Goal: Task Accomplishment & Management: Use online tool/utility

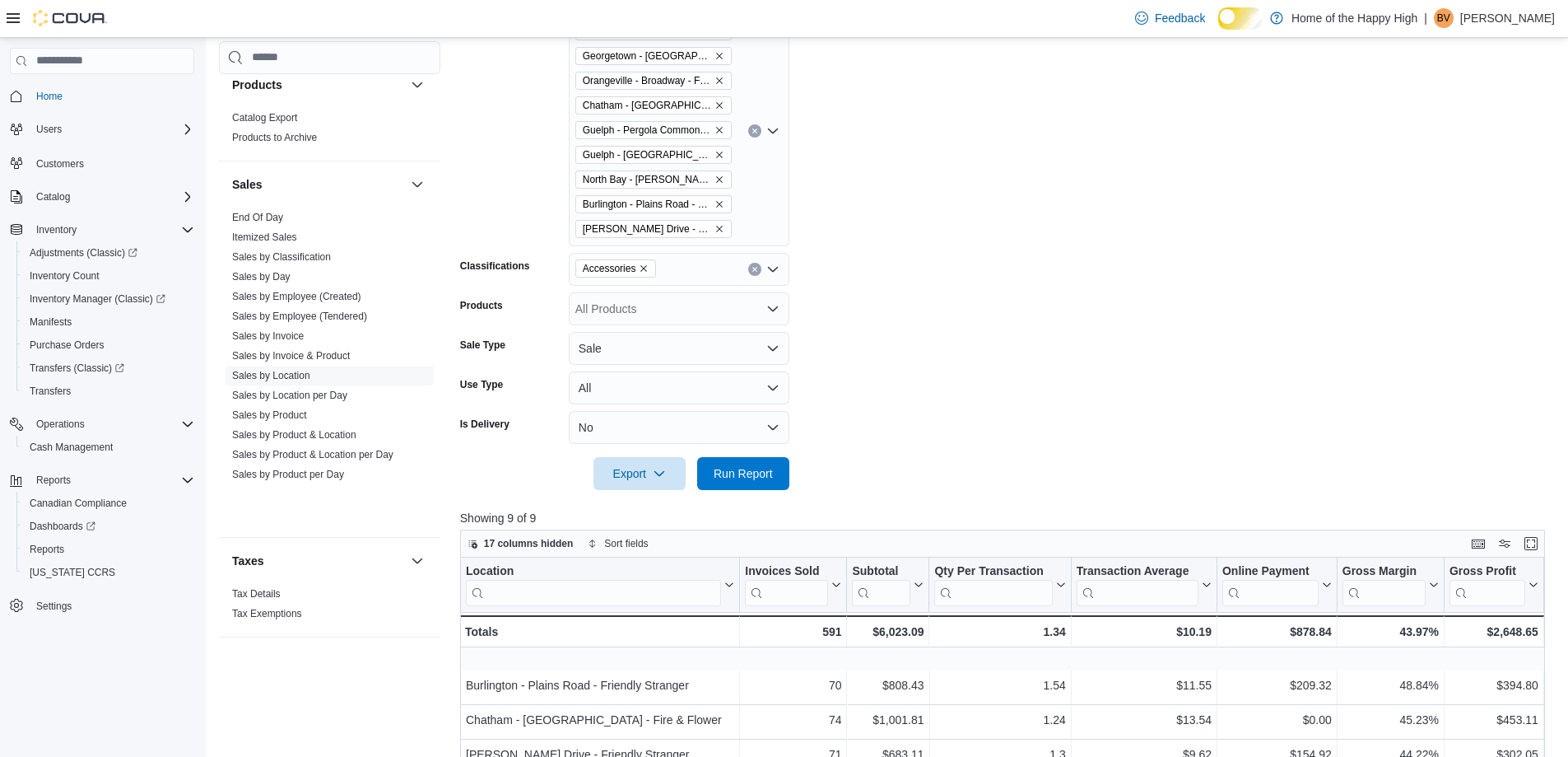
scroll to position [297, 0]
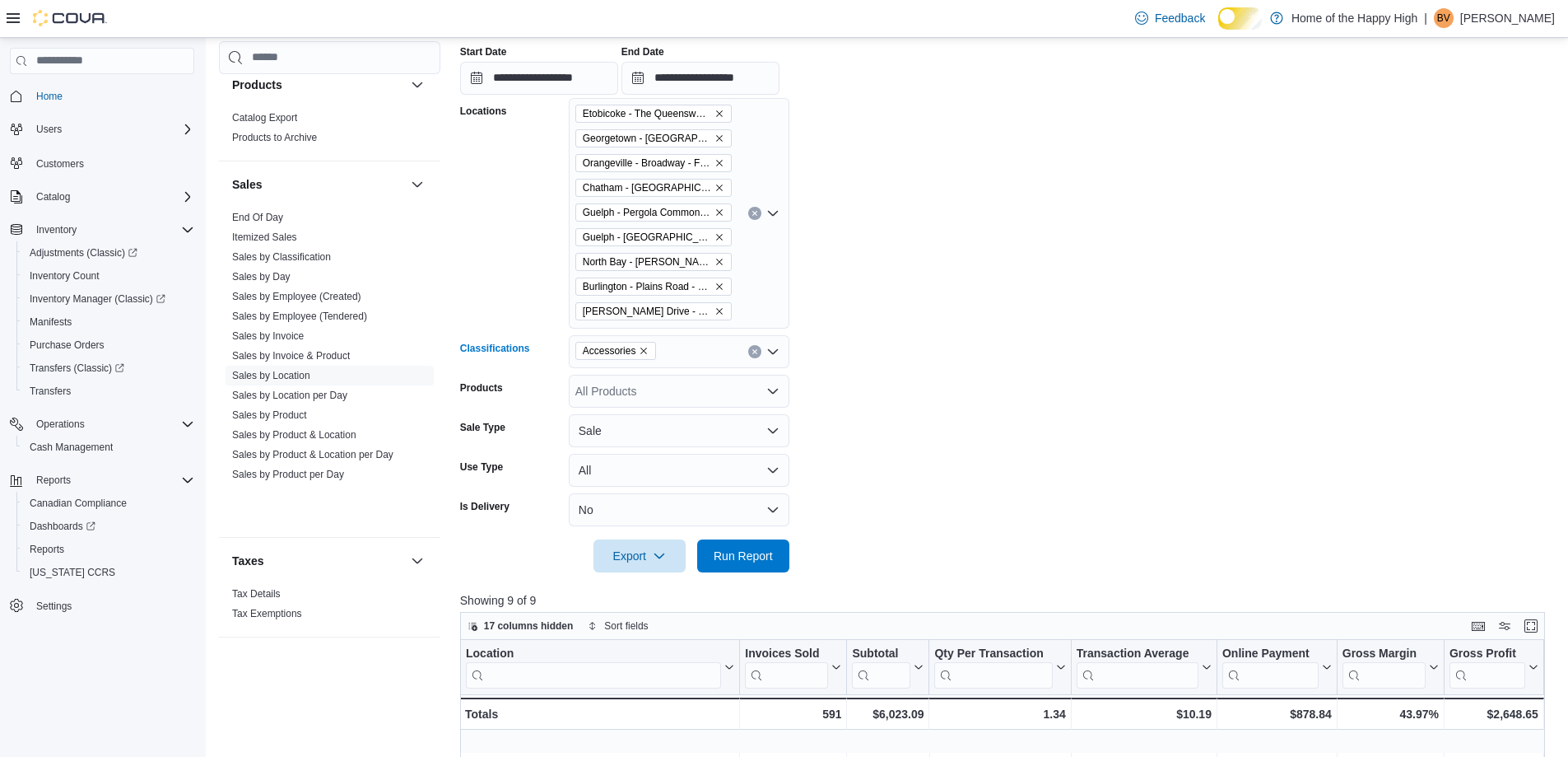
click at [650, 359] on span "Accessories" at bounding box center [616, 350] width 66 height 16
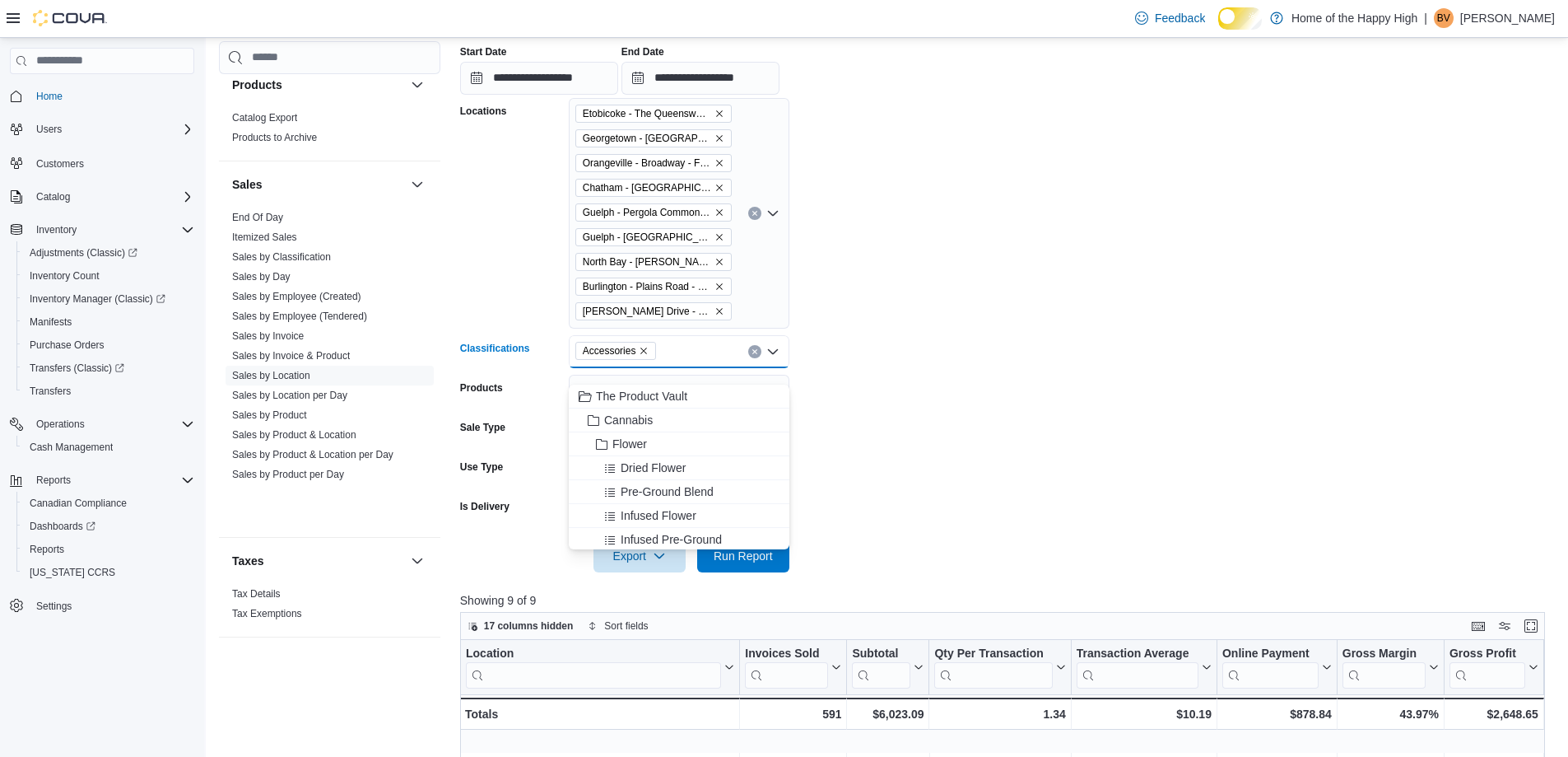
click at [480, 473] on label "Use Type" at bounding box center [481, 467] width 42 height 14
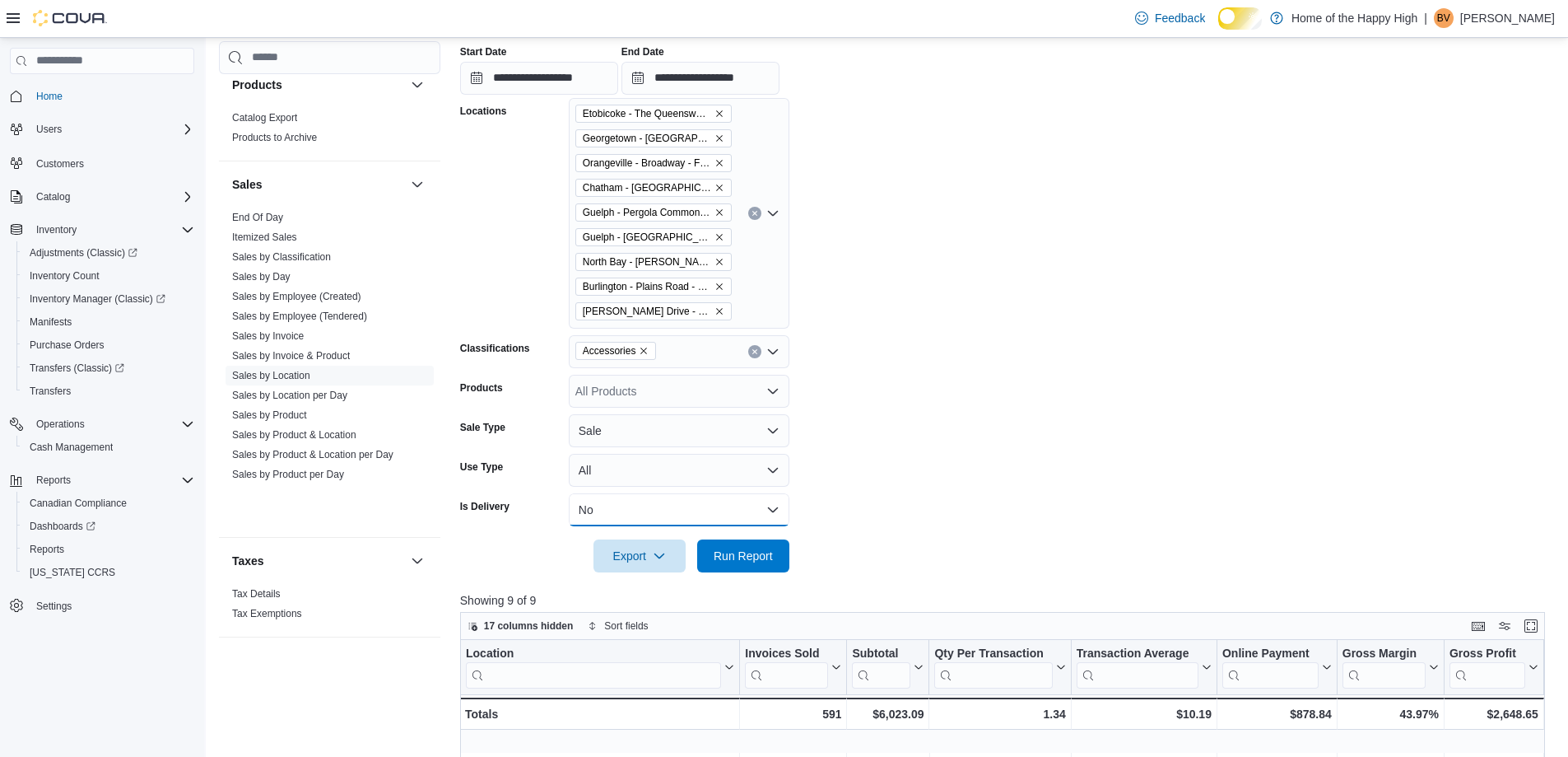
click at [617, 527] on button "No" at bounding box center [678, 510] width 221 height 33
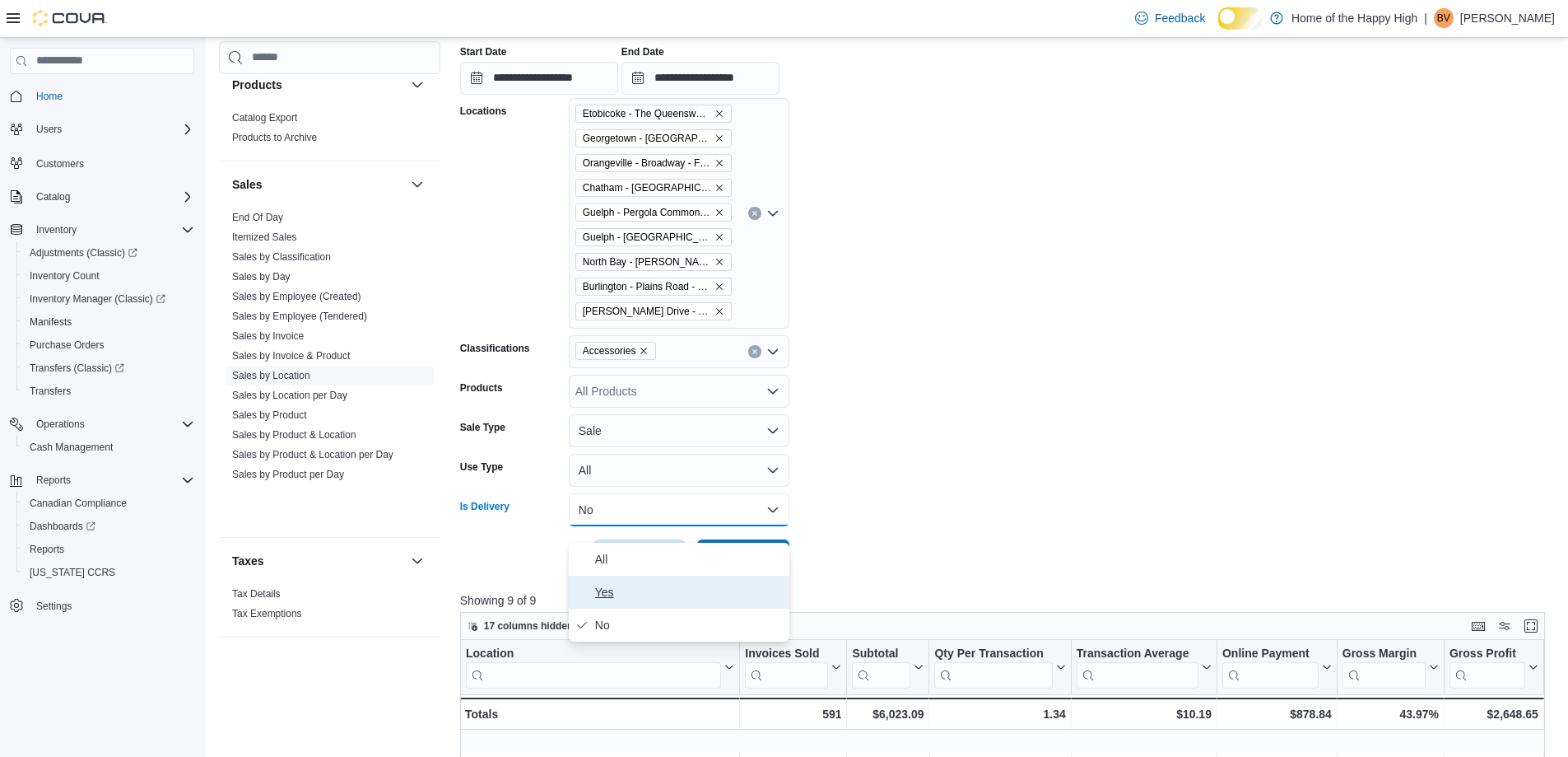
click at [618, 599] on span "Yes" at bounding box center [688, 592] width 188 height 19
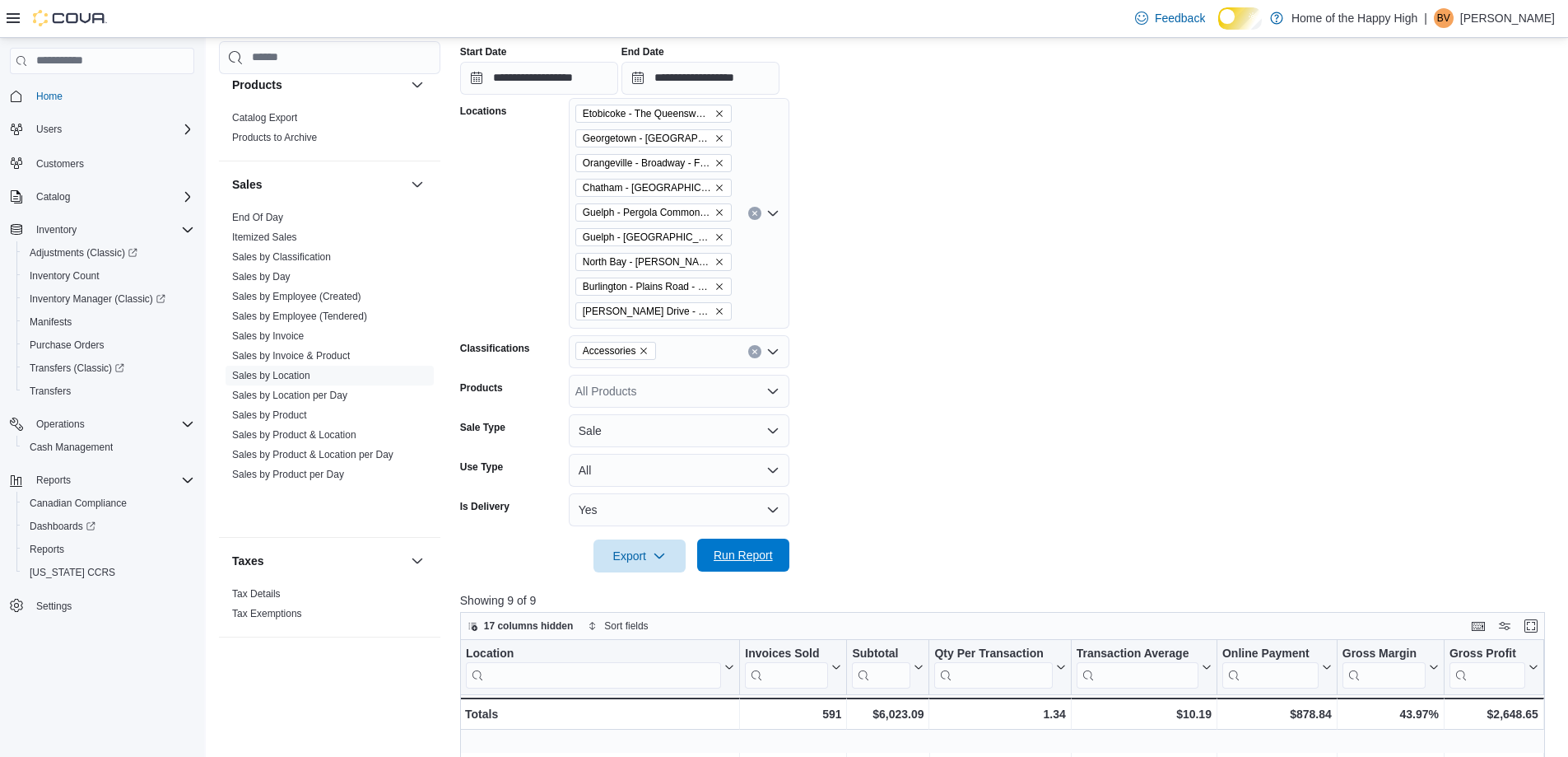
click at [713, 563] on span "Run Report" at bounding box center [742, 554] width 59 height 16
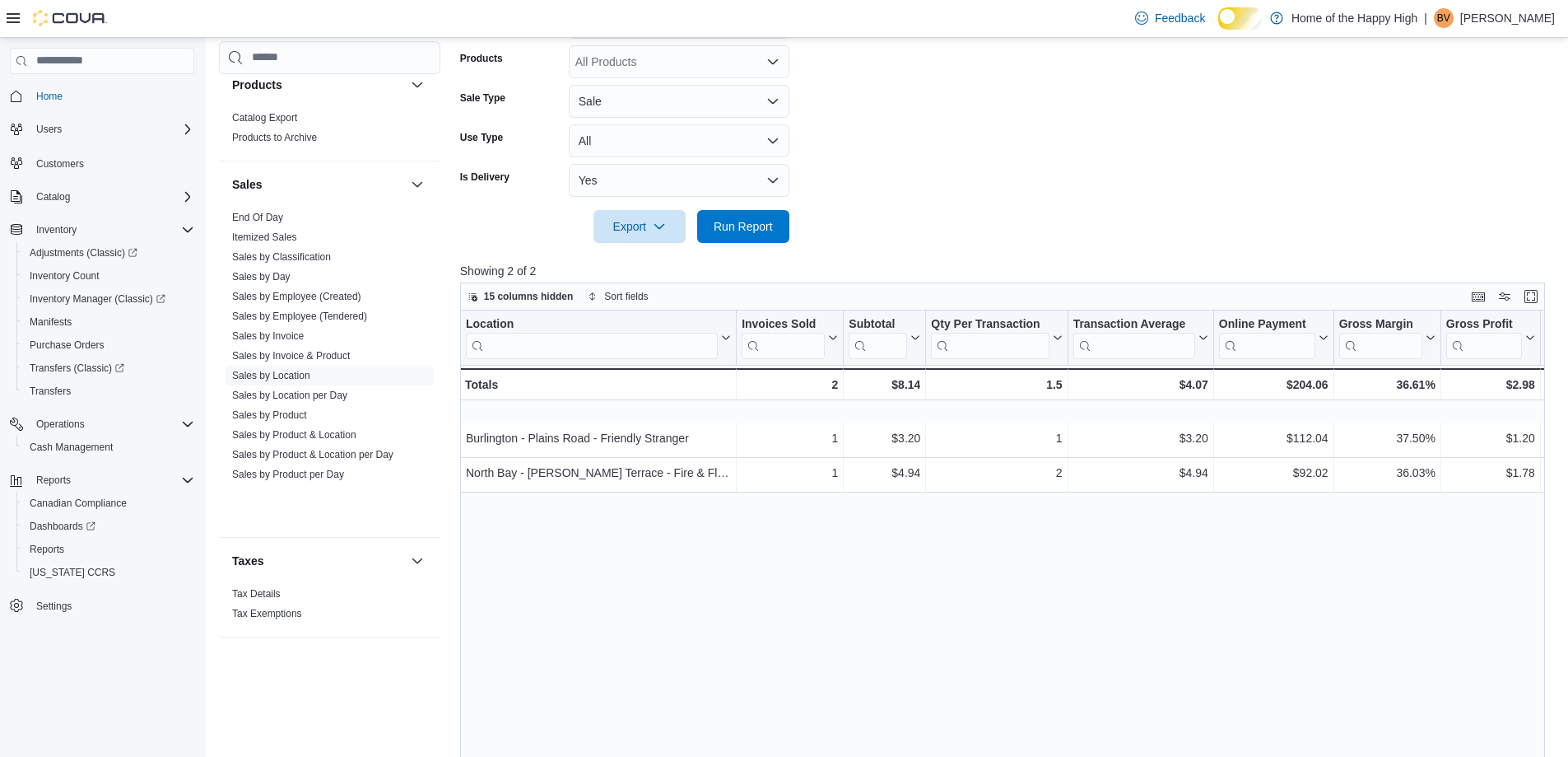
scroll to position [132, 0]
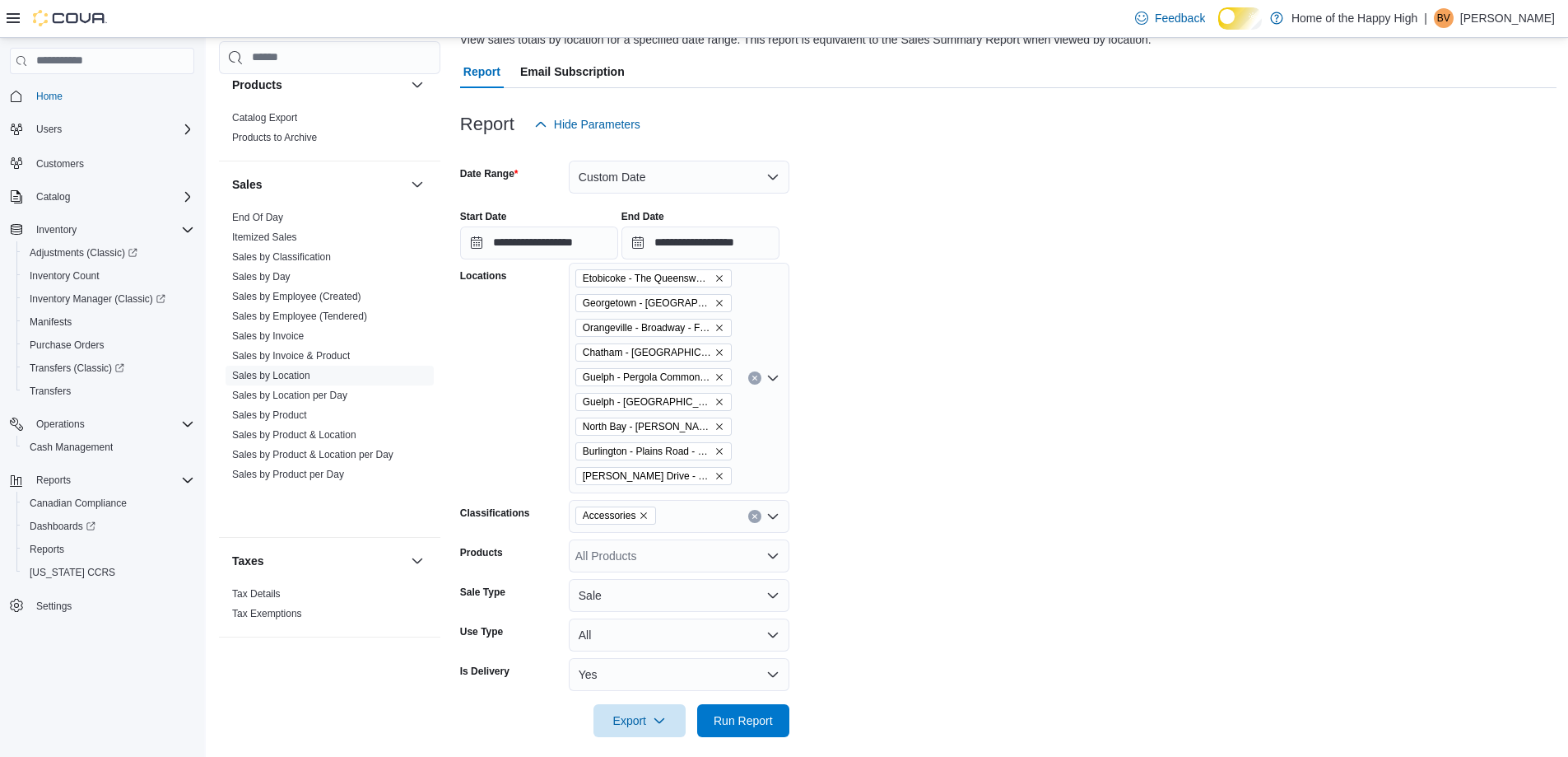
click at [653, 525] on span "Accessories" at bounding box center [616, 515] width 82 height 18
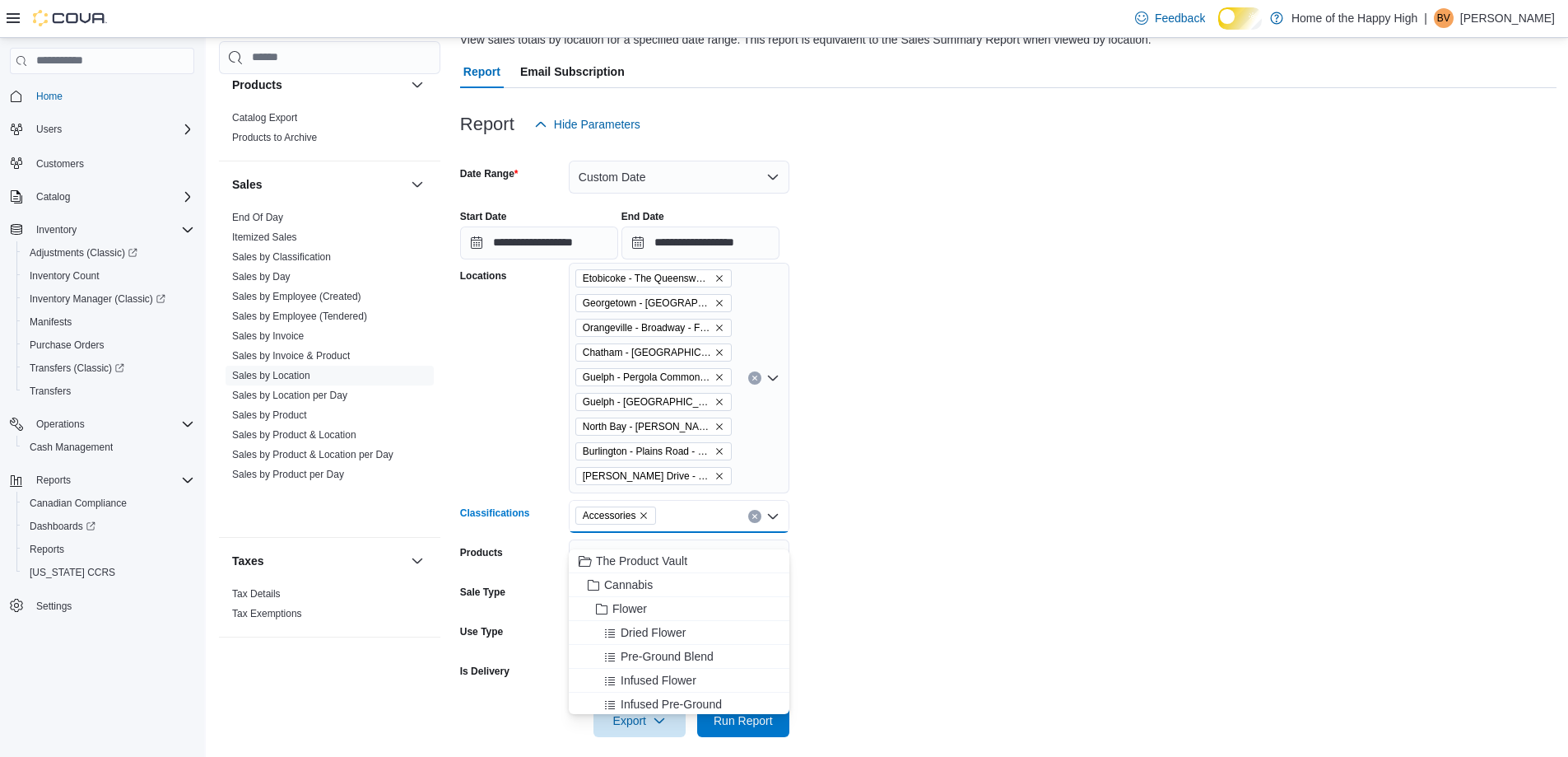
click at [650, 524] on span "Accessories" at bounding box center [616, 515] width 66 height 16
click at [753, 728] on span "Run Report" at bounding box center [742, 719] width 59 height 16
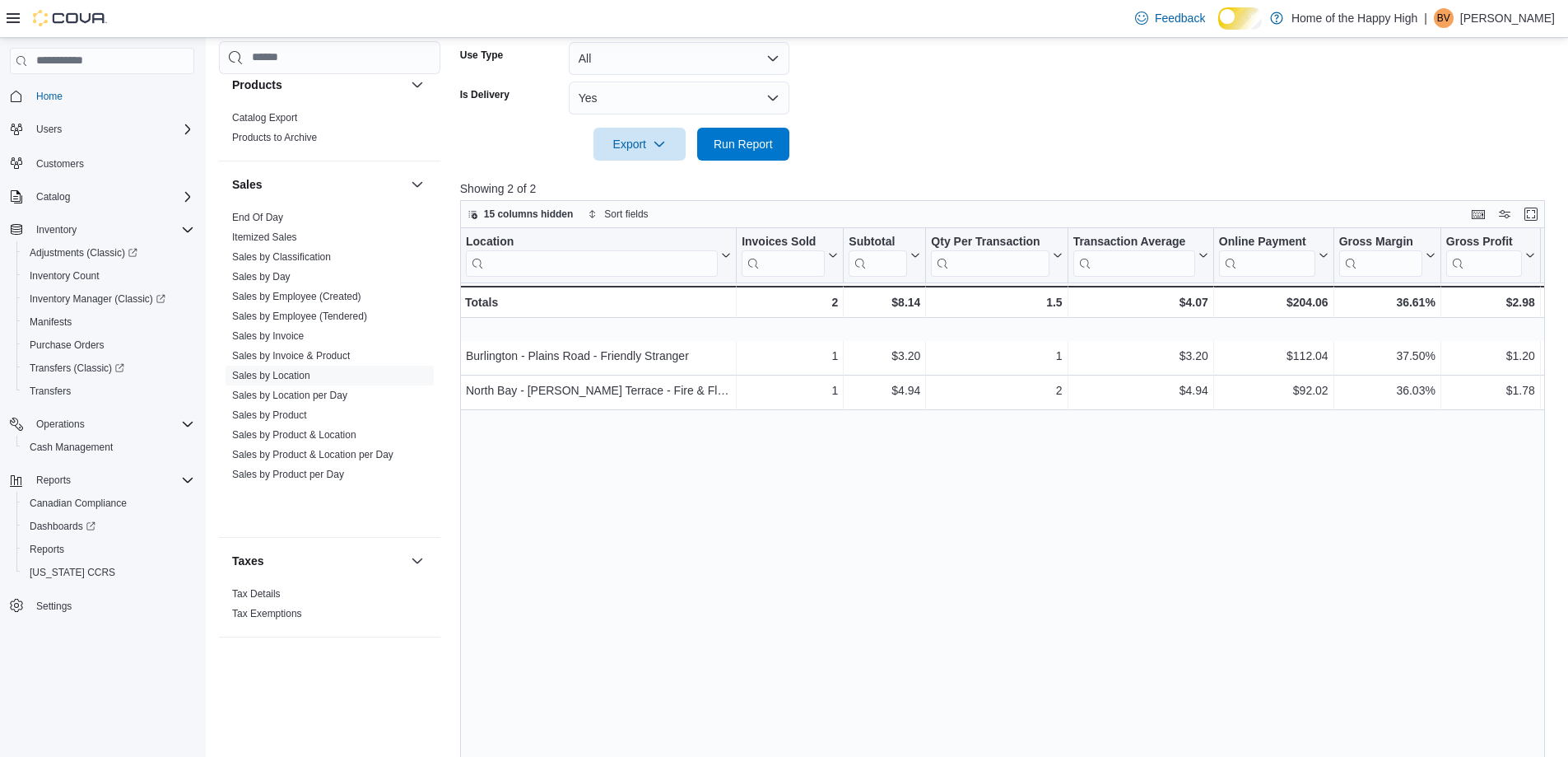
scroll to position [462, 0]
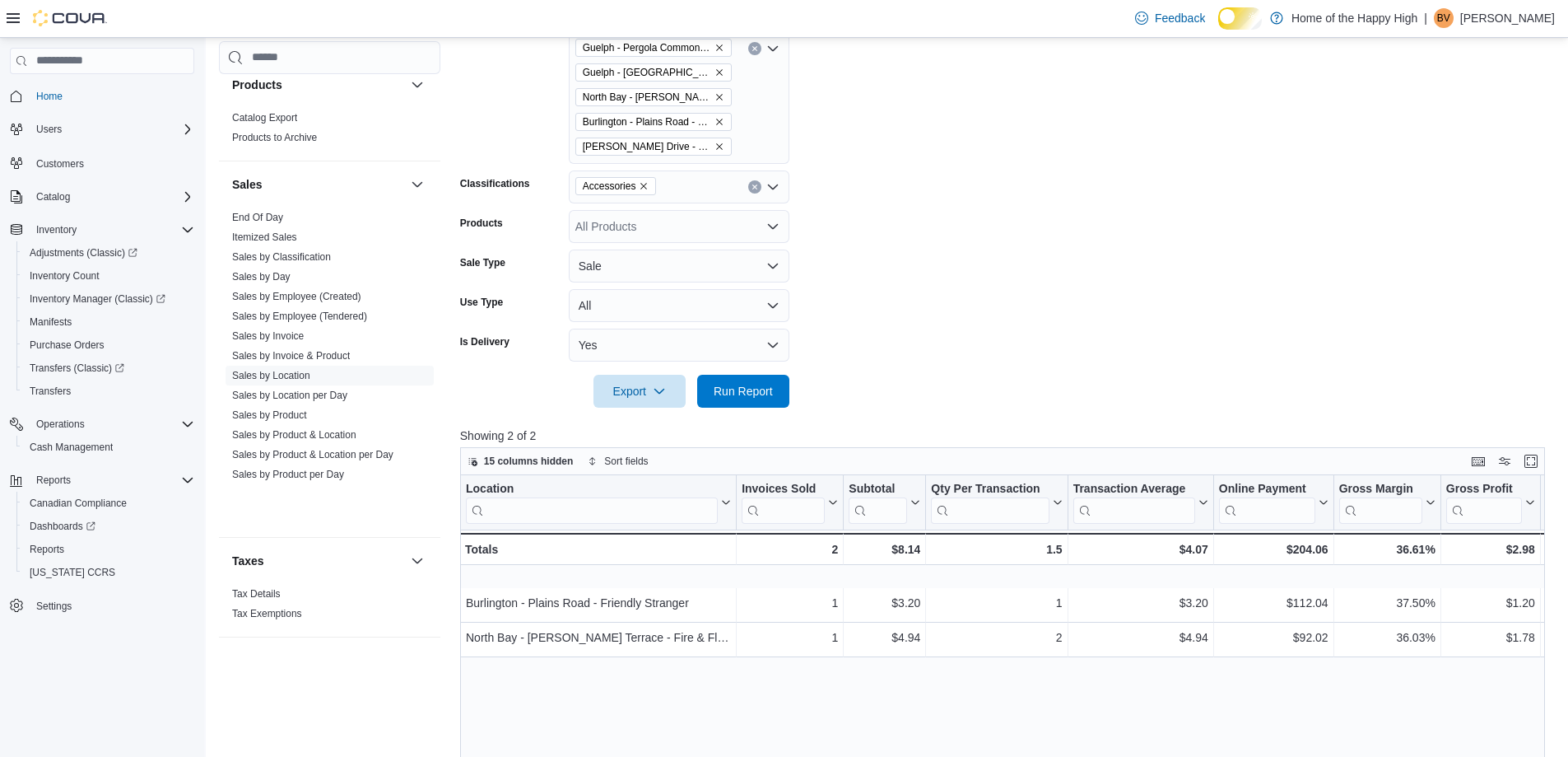
click at [649, 195] on span "Accessories" at bounding box center [616, 185] width 66 height 16
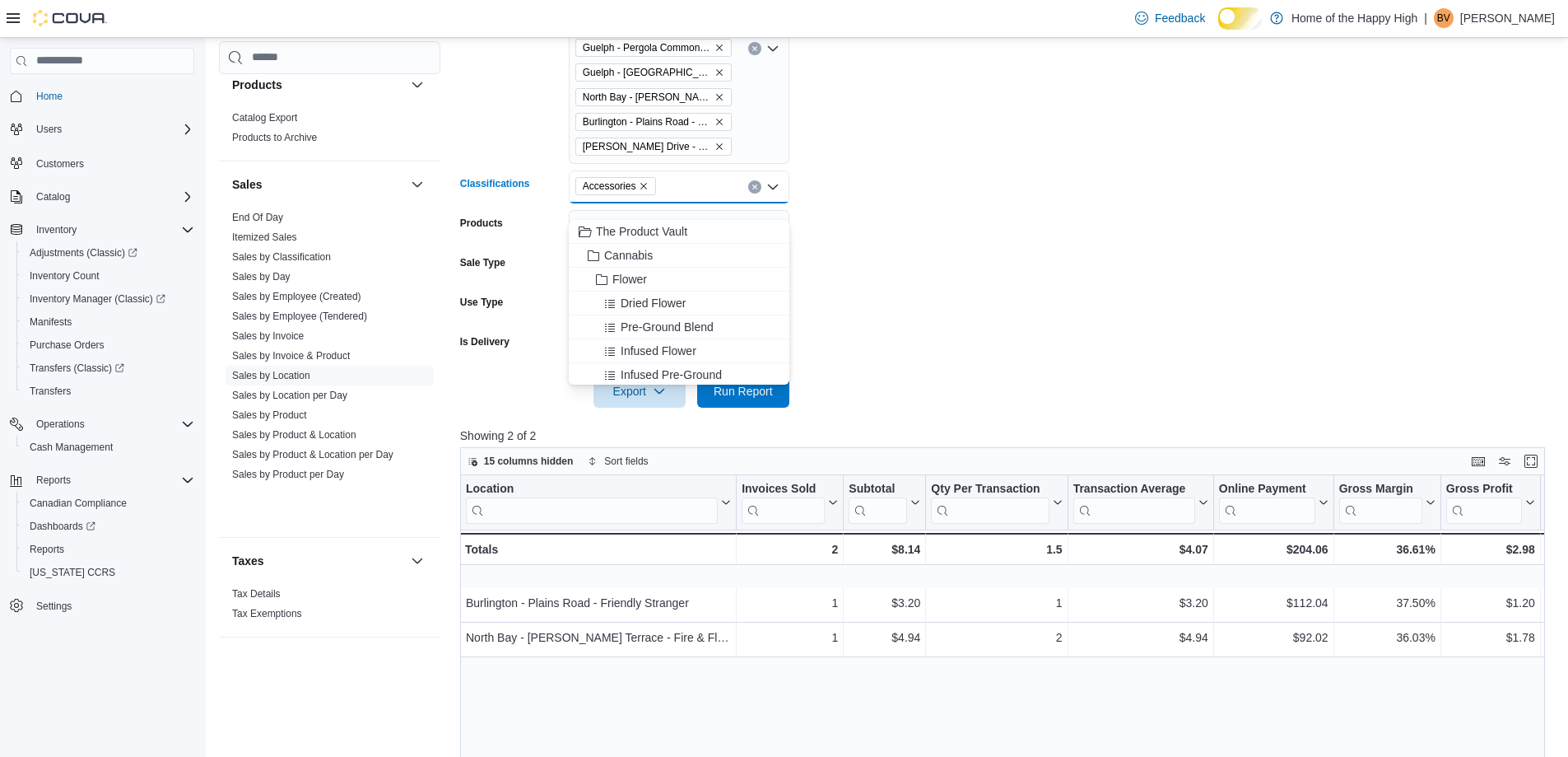
click at [649, 191] on icon "Remove Accessories from selection in this group" at bounding box center [644, 186] width 10 height 10
click at [756, 398] on span "Run Report" at bounding box center [742, 390] width 59 height 16
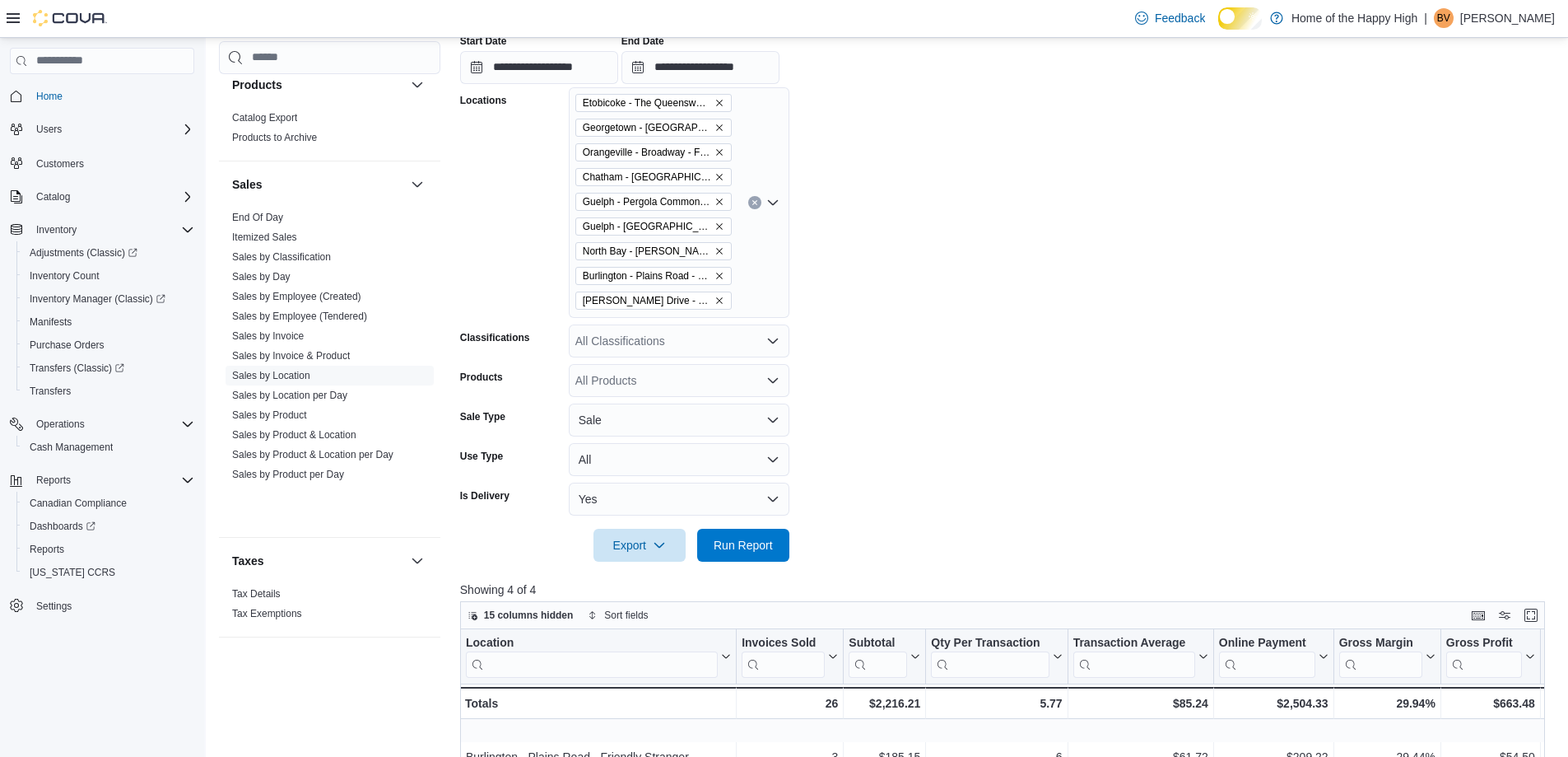
scroll to position [132, 0]
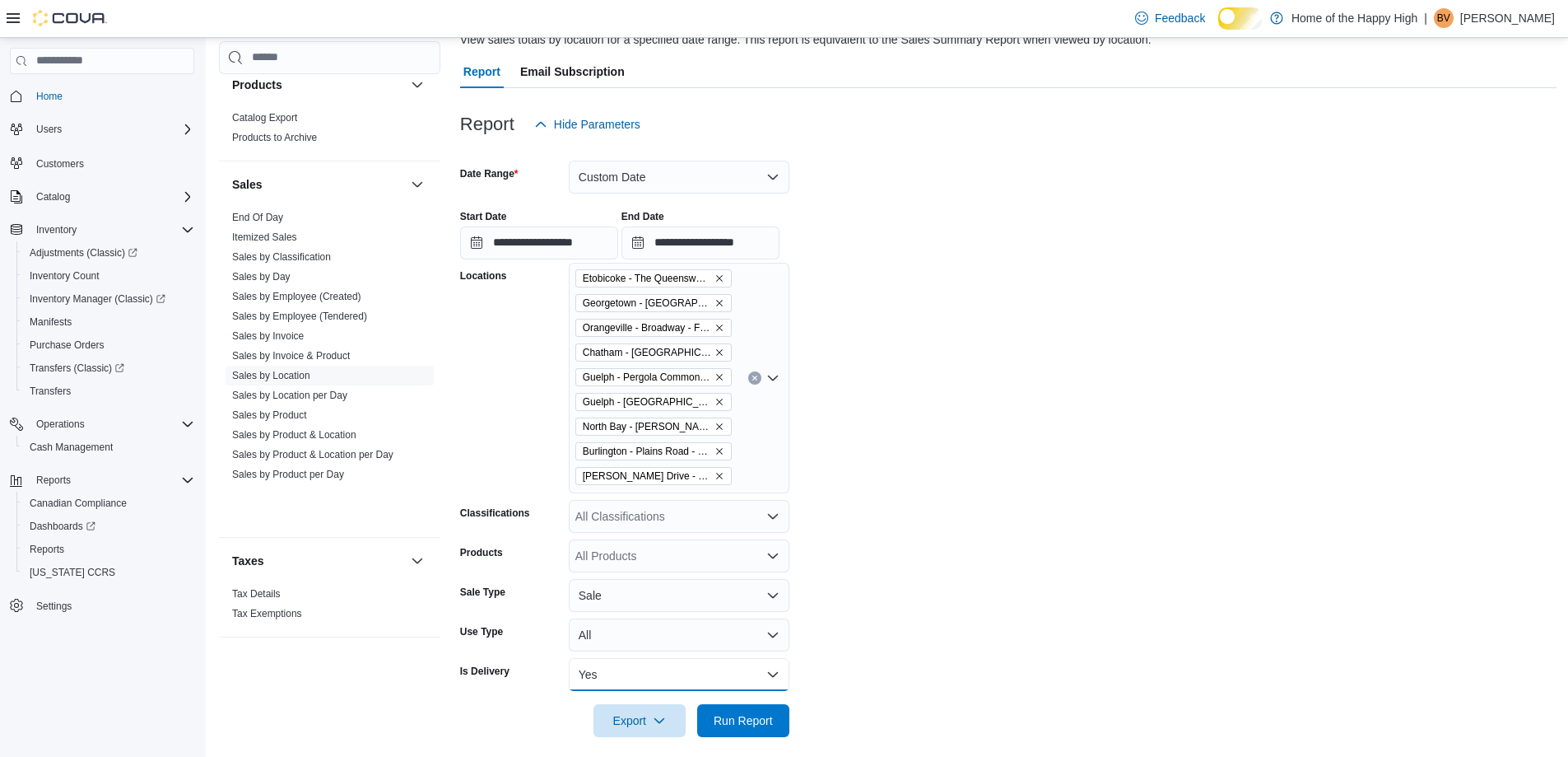
click at [594, 690] on button "Yes" at bounding box center [678, 674] width 221 height 33
click at [651, 573] on span "All" at bounding box center [688, 577] width 188 height 19
click at [754, 736] on span "Run Report" at bounding box center [743, 719] width 72 height 33
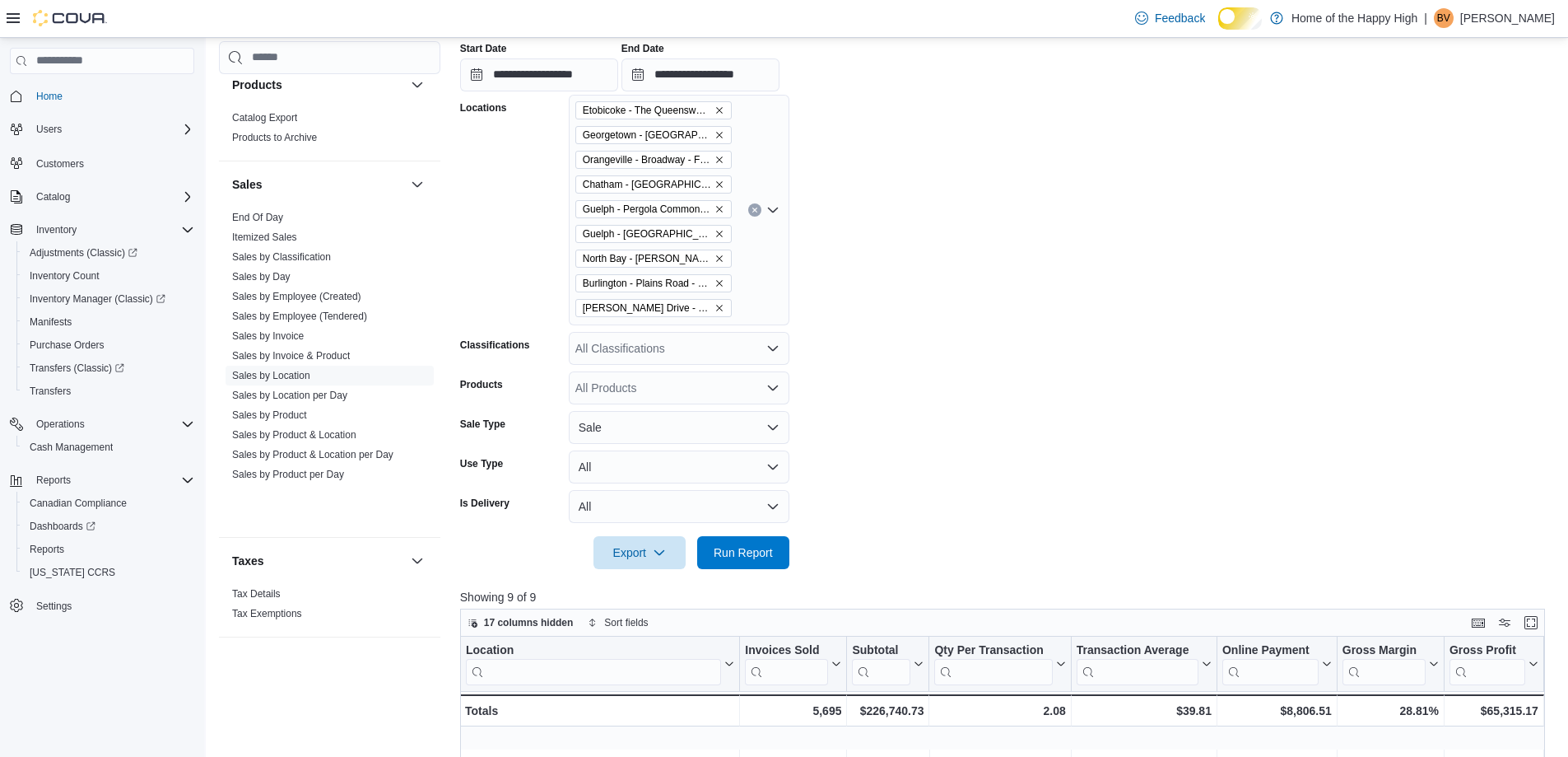
scroll to position [50, 0]
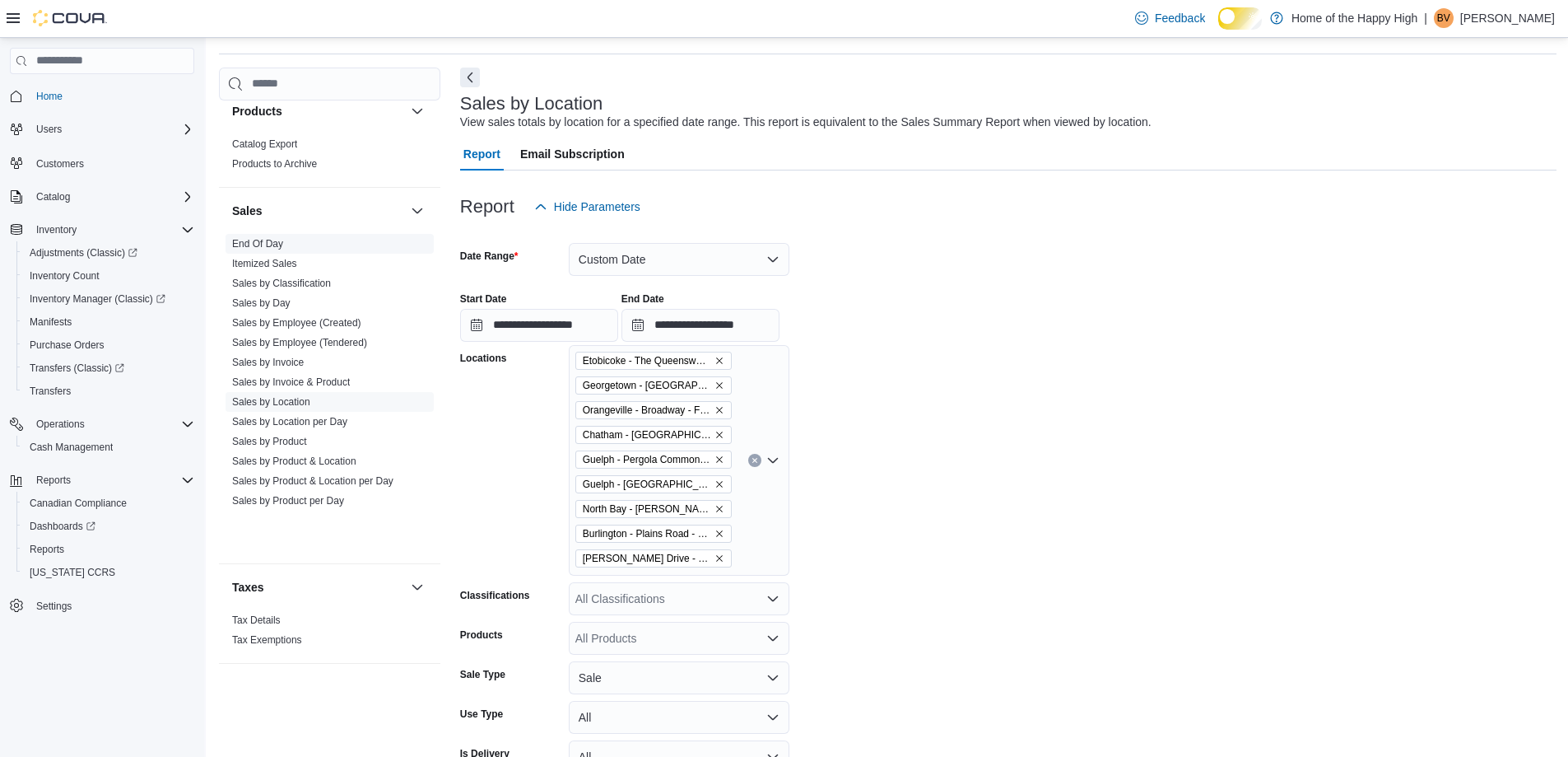
click at [281, 250] on link "End Of Day" at bounding box center [257, 244] width 51 height 12
